Goal: Information Seeking & Learning: Learn about a topic

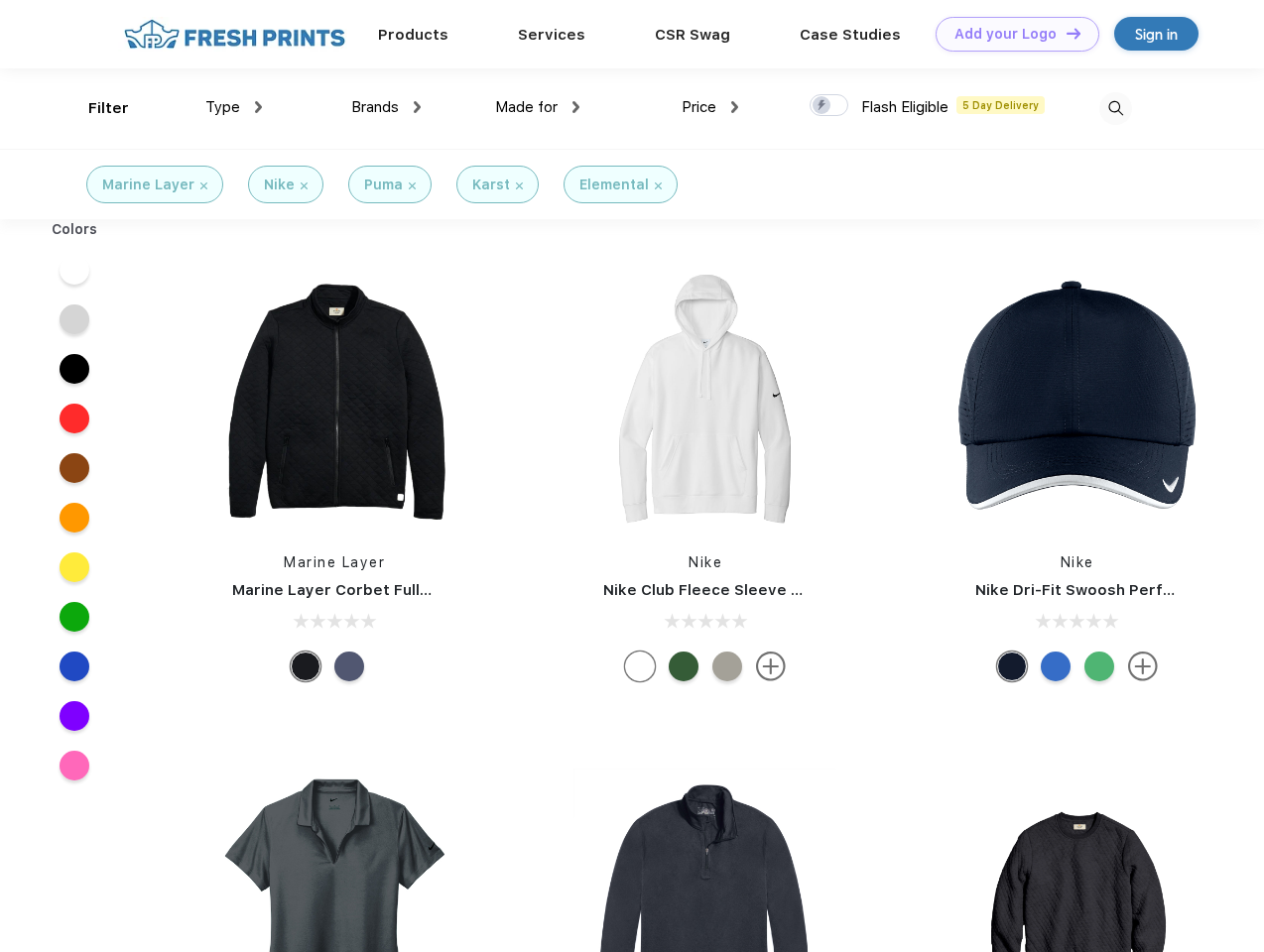
click at [1010, 34] on link "Add your Logo Design Tool" at bounding box center [1017, 34] width 164 height 35
click at [0, 0] on div "Design Tool" at bounding box center [0, 0] width 0 height 0
click at [1064, 33] on link "Add your Logo Design Tool" at bounding box center [1017, 34] width 164 height 35
click at [95, 108] on div "Filter" at bounding box center [108, 108] width 41 height 23
click at [234, 107] on span "Type" at bounding box center [222, 107] width 35 height 18
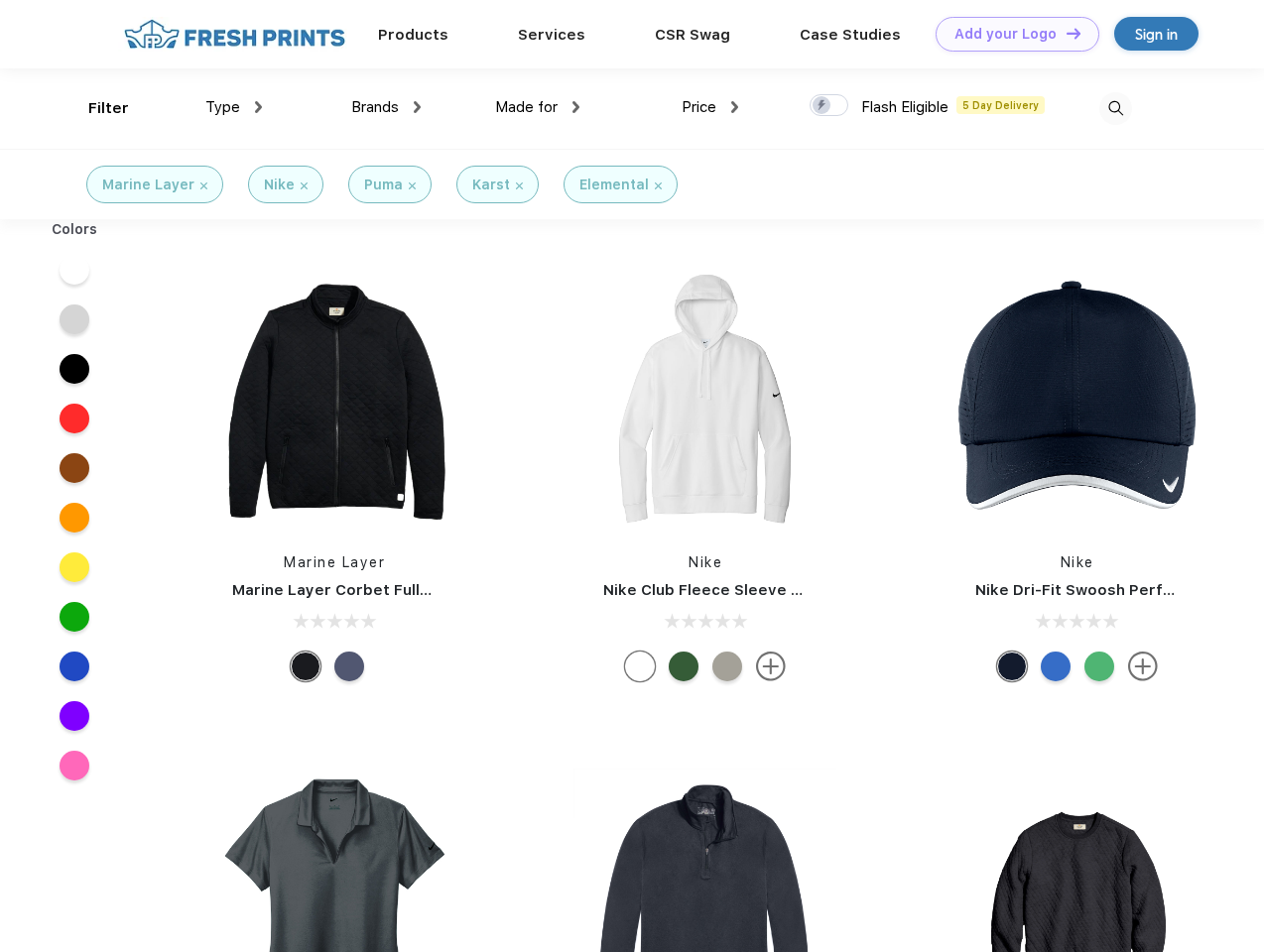
click at [386, 107] on span "Brands" at bounding box center [375, 107] width 48 height 18
click at [538, 107] on span "Made for" at bounding box center [526, 107] width 63 height 18
click at [711, 107] on span "Price" at bounding box center [699, 107] width 35 height 18
click at [829, 106] on div at bounding box center [828, 105] width 39 height 22
click at [822, 106] on input "checkbox" at bounding box center [815, 99] width 13 height 13
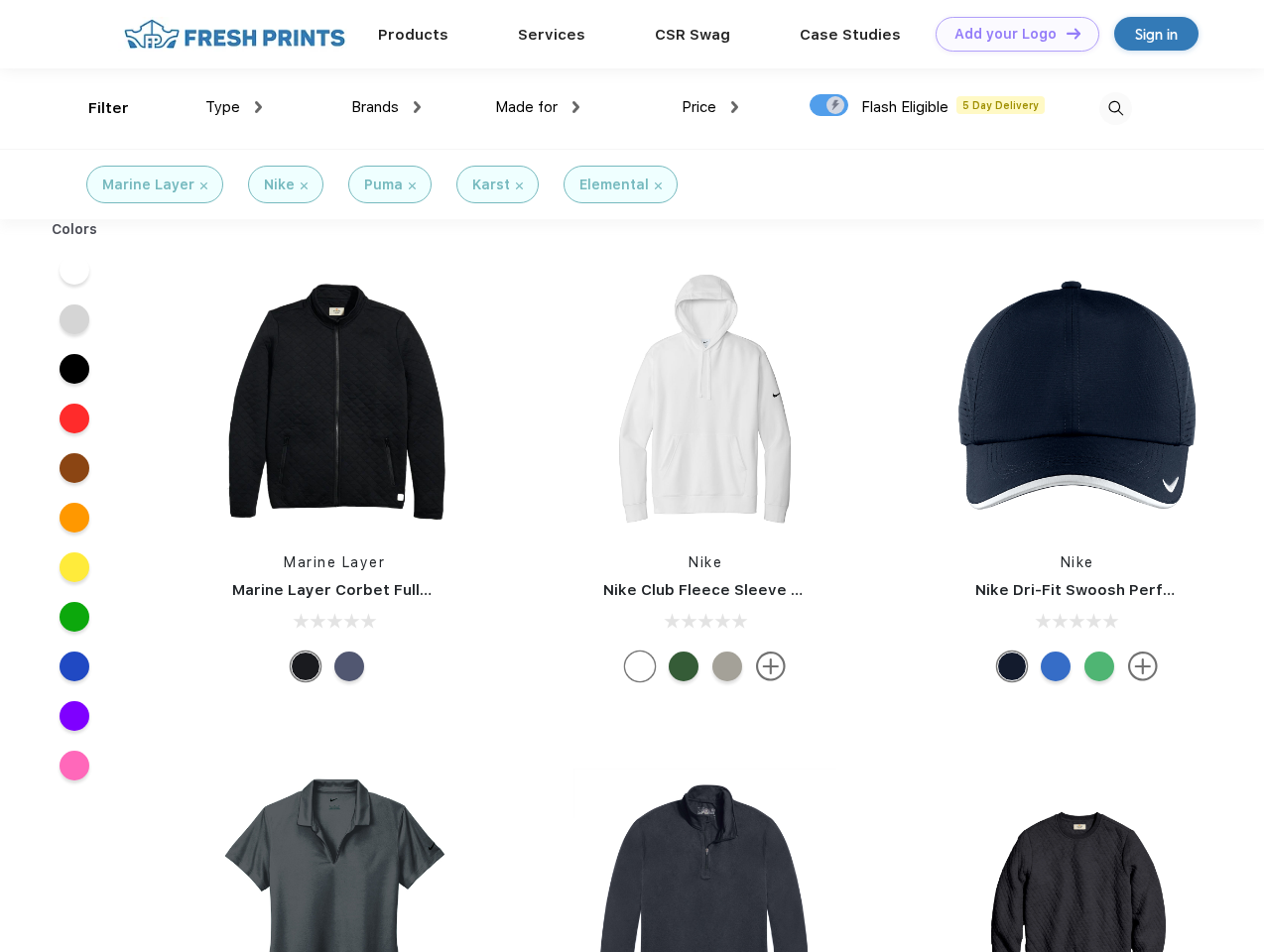
click at [1115, 108] on img at bounding box center [1115, 108] width 33 height 33
